Goal: Transaction & Acquisition: Purchase product/service

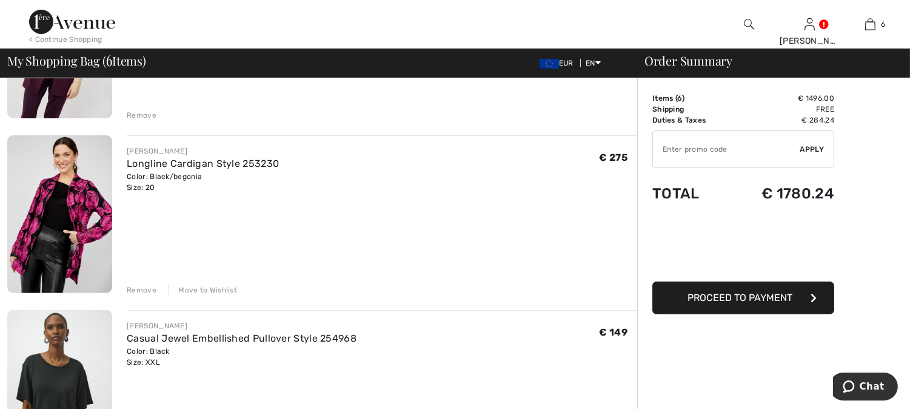
scroll to position [741, 0]
click at [75, 195] on img at bounding box center [59, 213] width 105 height 158
click at [78, 206] on img at bounding box center [59, 213] width 105 height 158
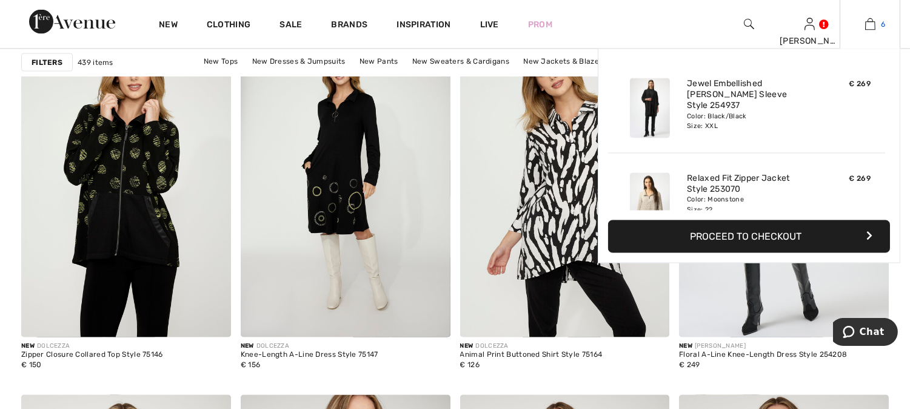
click at [868, 25] on img at bounding box center [870, 24] width 10 height 15
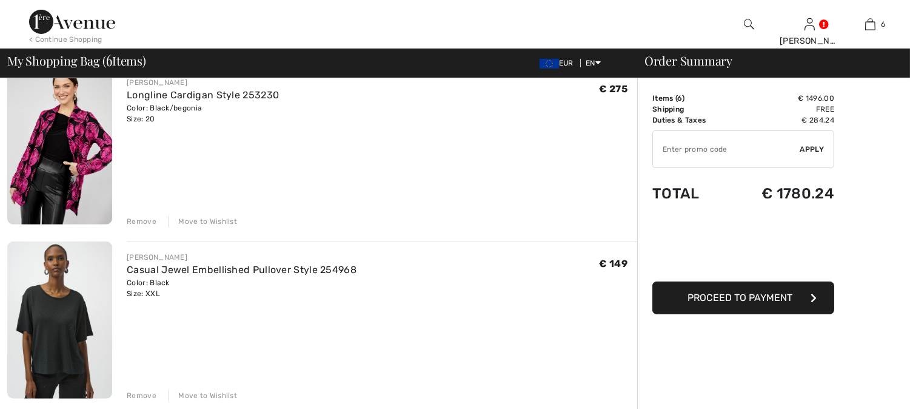
click at [50, 148] on img at bounding box center [59, 146] width 105 height 158
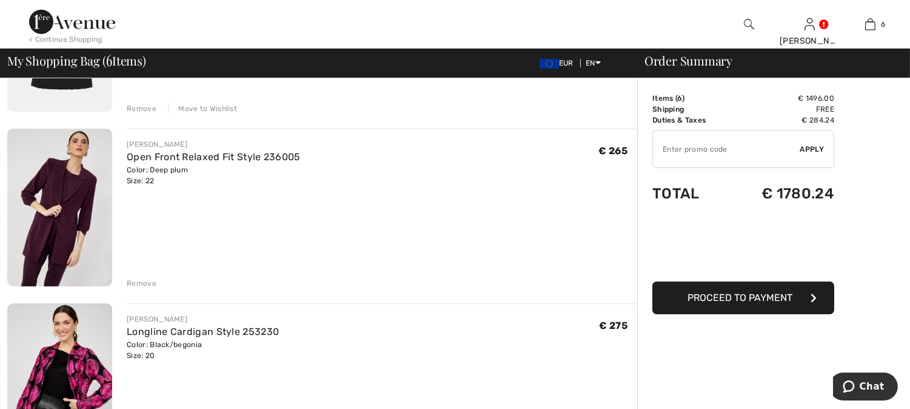
scroll to position [606, 0]
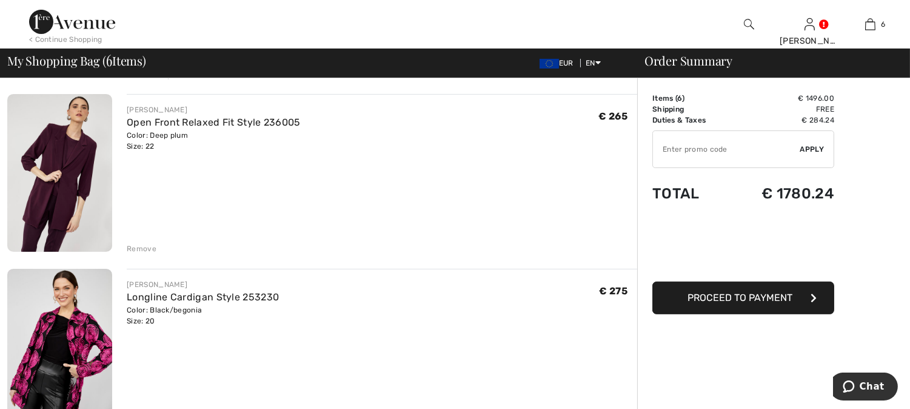
click at [77, 170] on img at bounding box center [59, 173] width 105 height 158
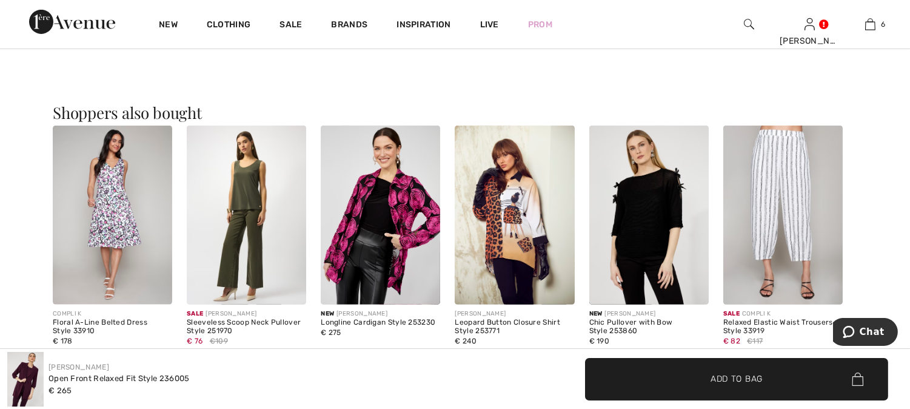
scroll to position [943, 0]
click at [400, 198] on img at bounding box center [380, 214] width 119 height 179
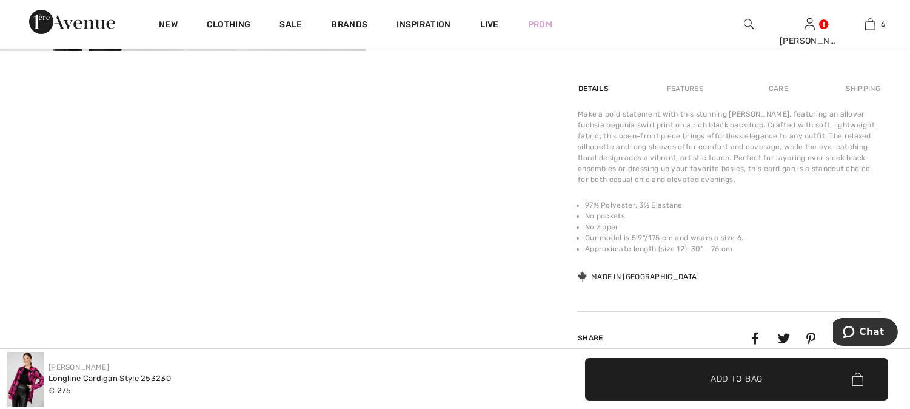
scroll to position [741, 0]
